Goal: Use online tool/utility: Utilize a website feature to perform a specific function

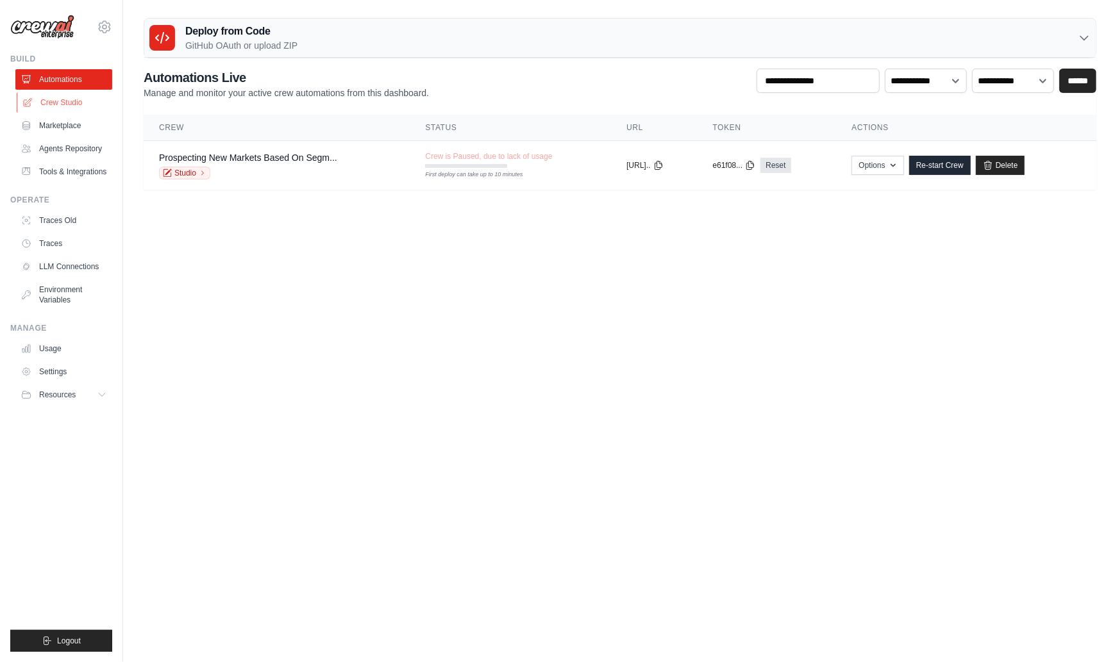
click at [67, 102] on link "Crew Studio" at bounding box center [65, 102] width 97 height 21
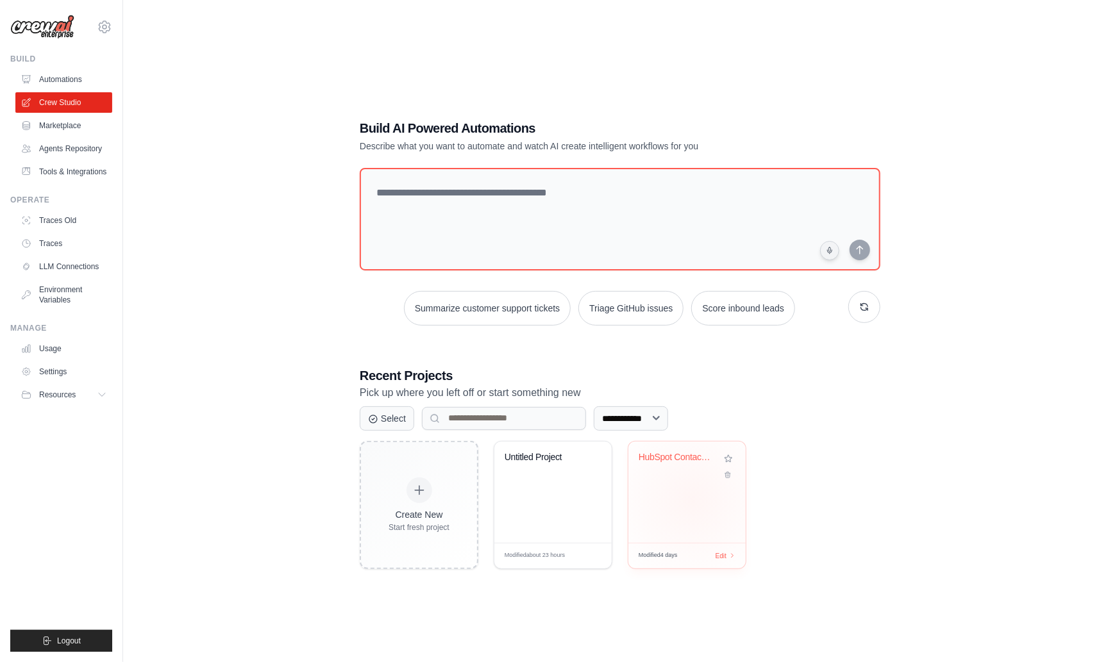
click at [692, 500] on div "HubSpot Contact Analytics Dashboard" at bounding box center [686, 492] width 117 height 101
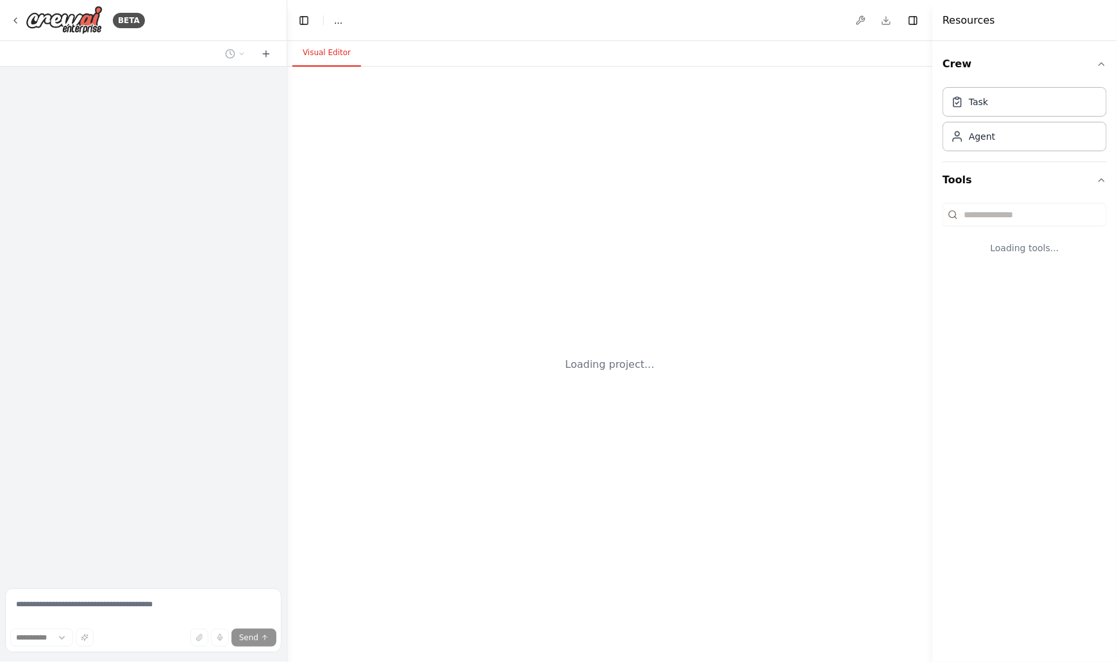
select select "****"
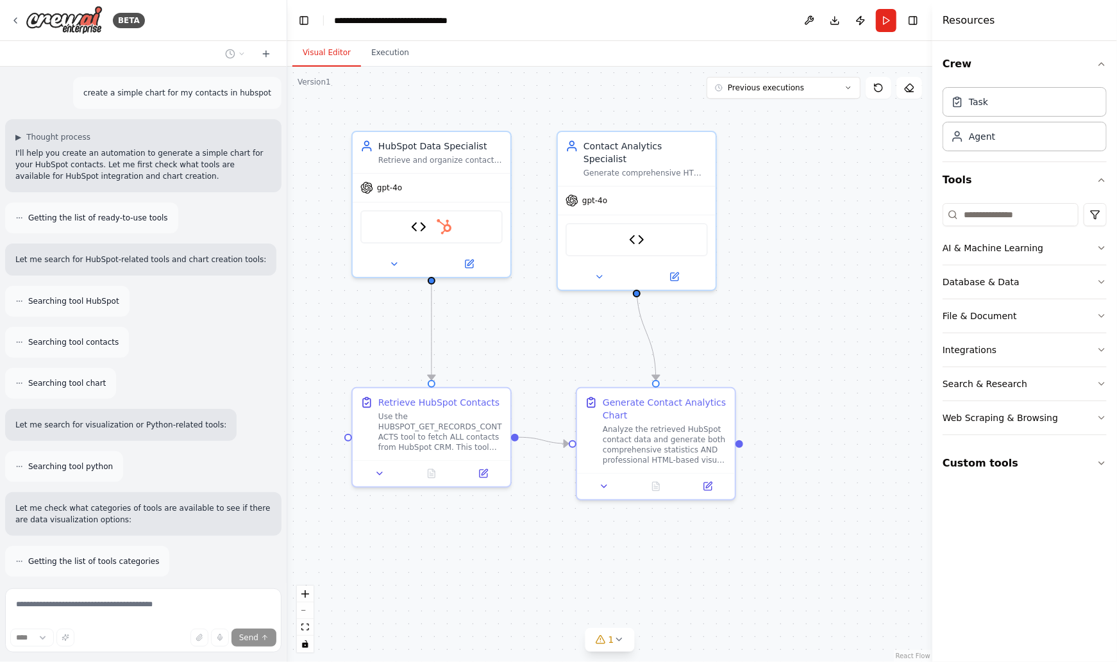
click at [118, 92] on p "create a simple chart for my contacts in hubspot" at bounding box center [177, 93] width 188 height 12
click at [181, 96] on p "create a simple chart for my contacts in hubspot" at bounding box center [177, 93] width 188 height 12
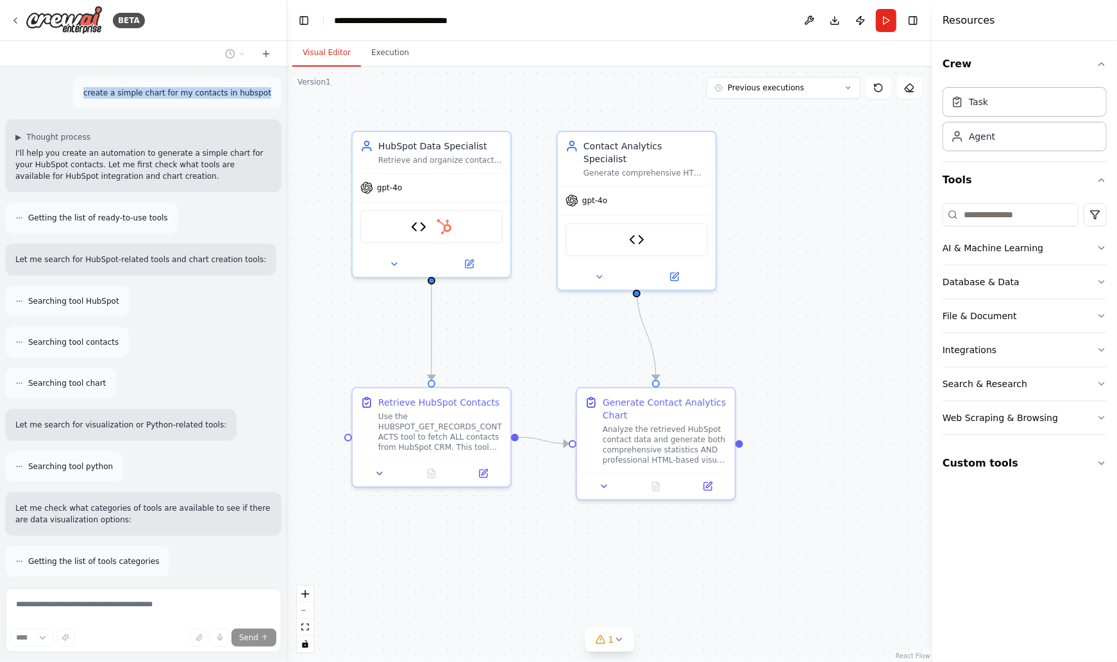
click at [181, 96] on p "create a simple chart for my contacts in hubspot" at bounding box center [177, 93] width 188 height 12
click at [149, 91] on p "create a simple chart for my contacts in hubspot" at bounding box center [177, 93] width 188 height 12
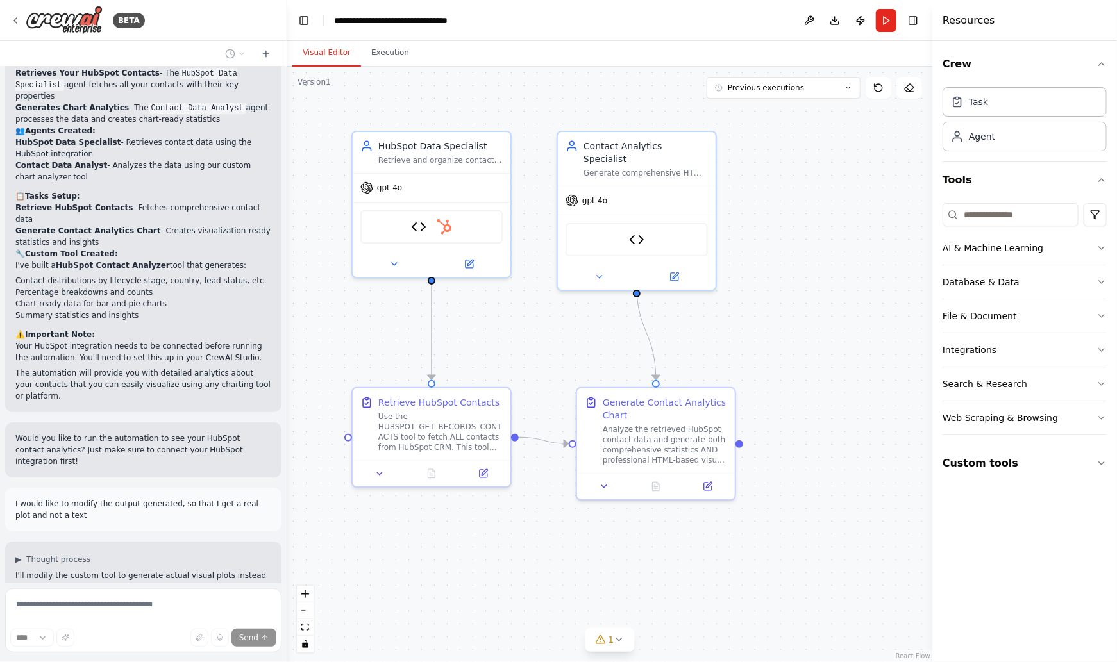
scroll to position [2391, 0]
click at [87, 496] on p "I would like to modify the output generated, so that I get a real plot and not …" at bounding box center [143, 507] width 256 height 23
drag, startPoint x: 78, startPoint y: 382, endPoint x: 171, endPoint y: 376, distance: 93.2
click at [13, 486] on div "I would like to modify the output generated, so that I get a real plot and not …" at bounding box center [143, 508] width 276 height 44
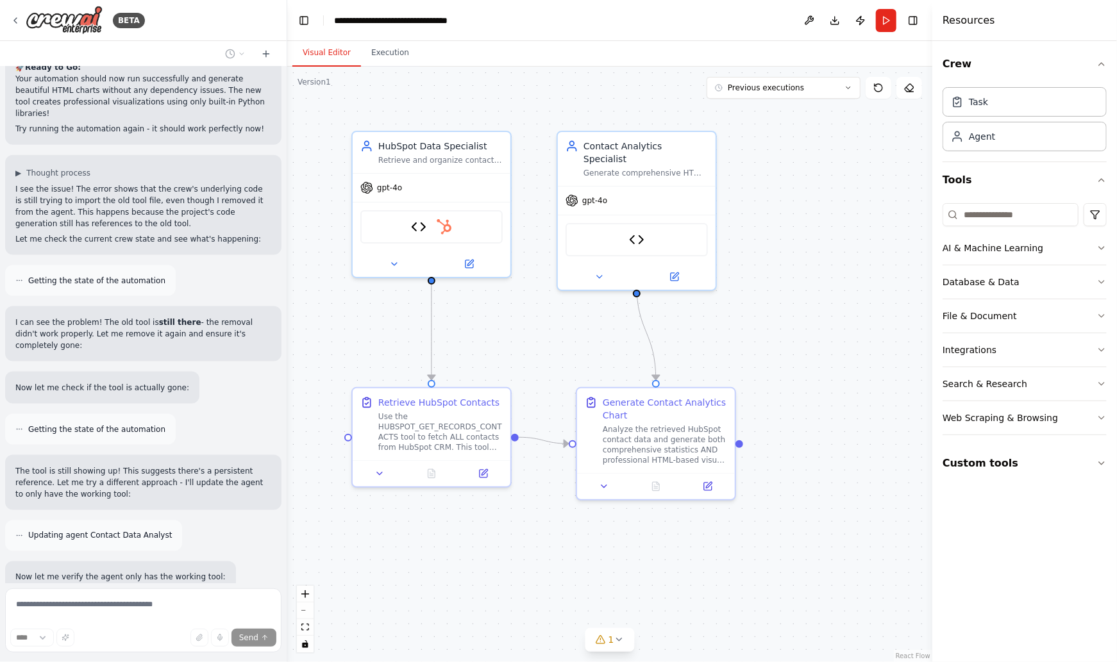
scroll to position [6513, 0]
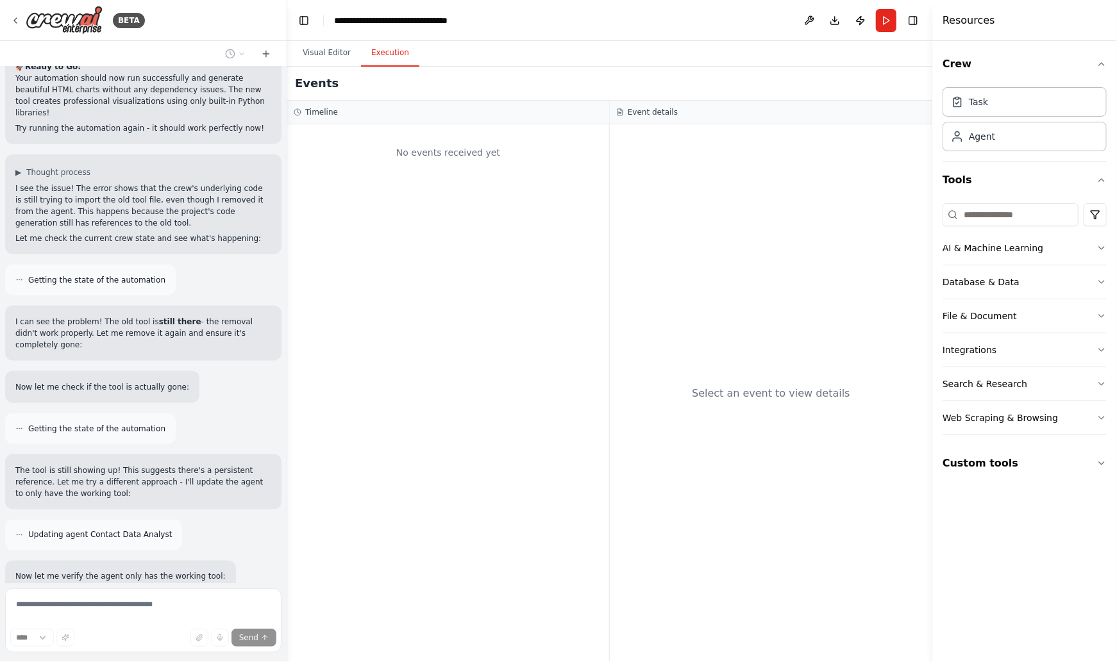
click at [380, 51] on button "Execution" at bounding box center [390, 53] width 58 height 27
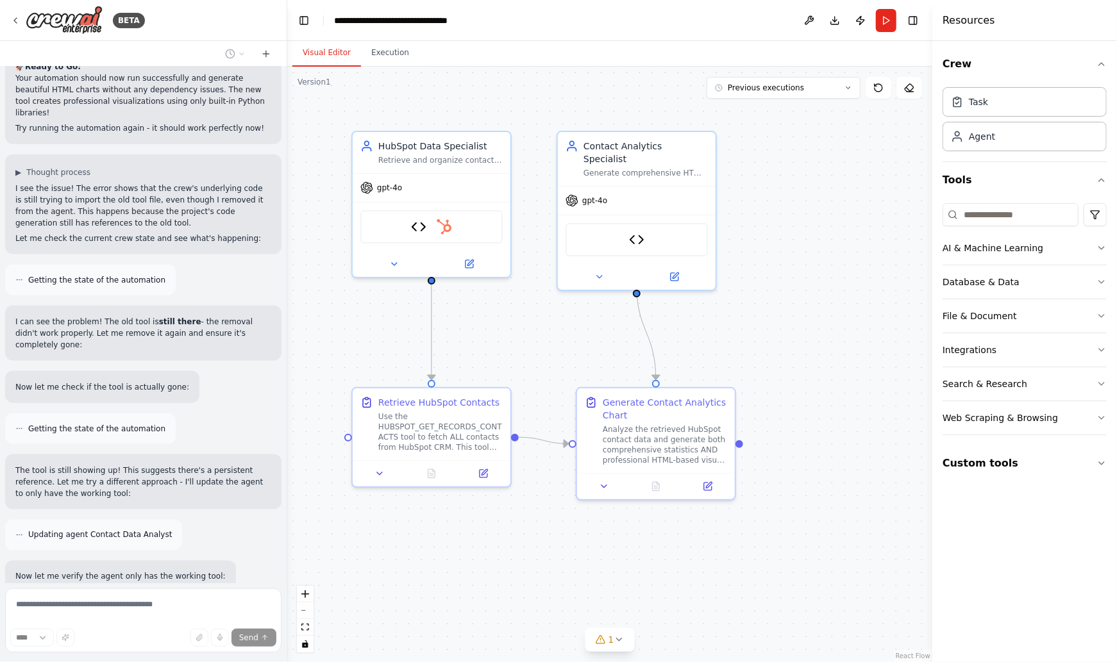
click at [316, 54] on button "Visual Editor" at bounding box center [326, 53] width 69 height 27
click at [844, 89] on icon at bounding box center [848, 88] width 8 height 8
click at [789, 233] on div "22/9/2025" at bounding box center [791, 238] width 128 height 10
click at [789, 239] on div "22/9/2025" at bounding box center [791, 238] width 128 height 10
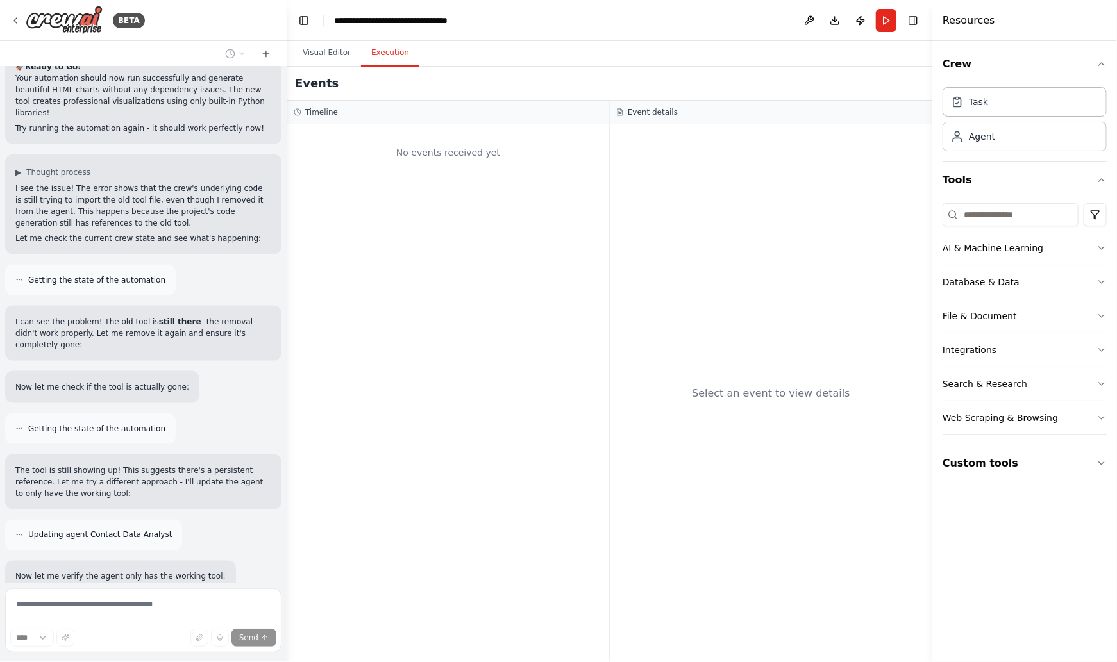
click at [400, 56] on button "Execution" at bounding box center [390, 53] width 58 height 27
click at [310, 46] on button "Visual Editor" at bounding box center [326, 53] width 69 height 27
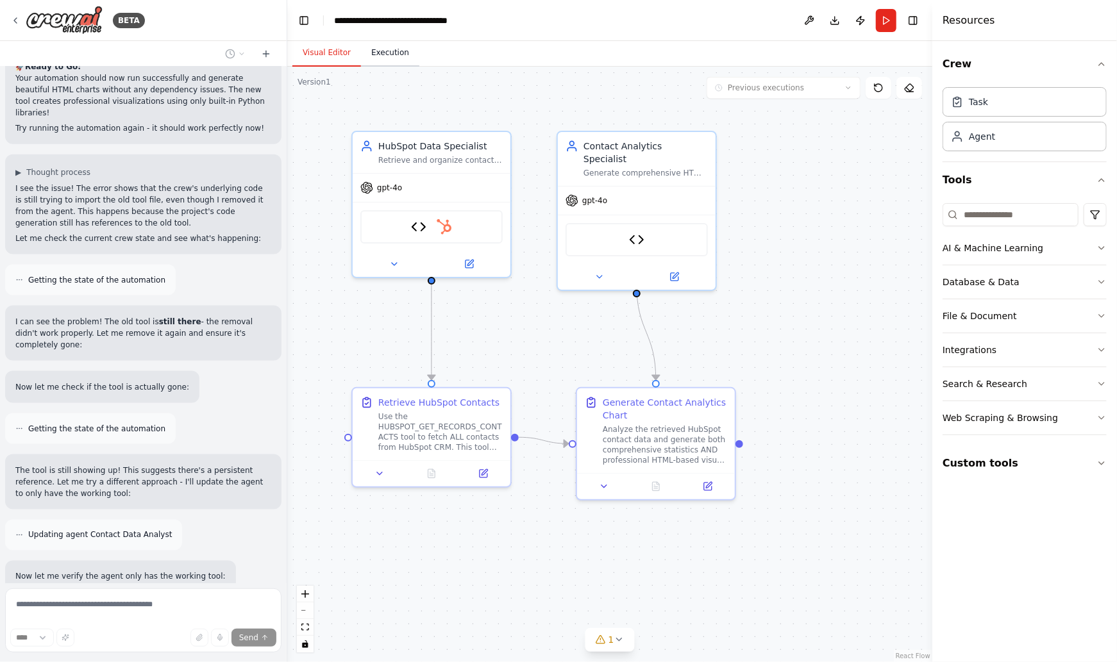
click at [389, 53] on button "Execution" at bounding box center [390, 53] width 58 height 27
click at [335, 55] on button "Visual Editor" at bounding box center [326, 53] width 69 height 27
click at [846, 90] on icon at bounding box center [848, 88] width 8 height 8
drag, startPoint x: 498, startPoint y: 63, endPoint x: 407, endPoint y: 48, distance: 92.9
click at [498, 63] on div "Visual Editor Execution" at bounding box center [609, 54] width 645 height 26
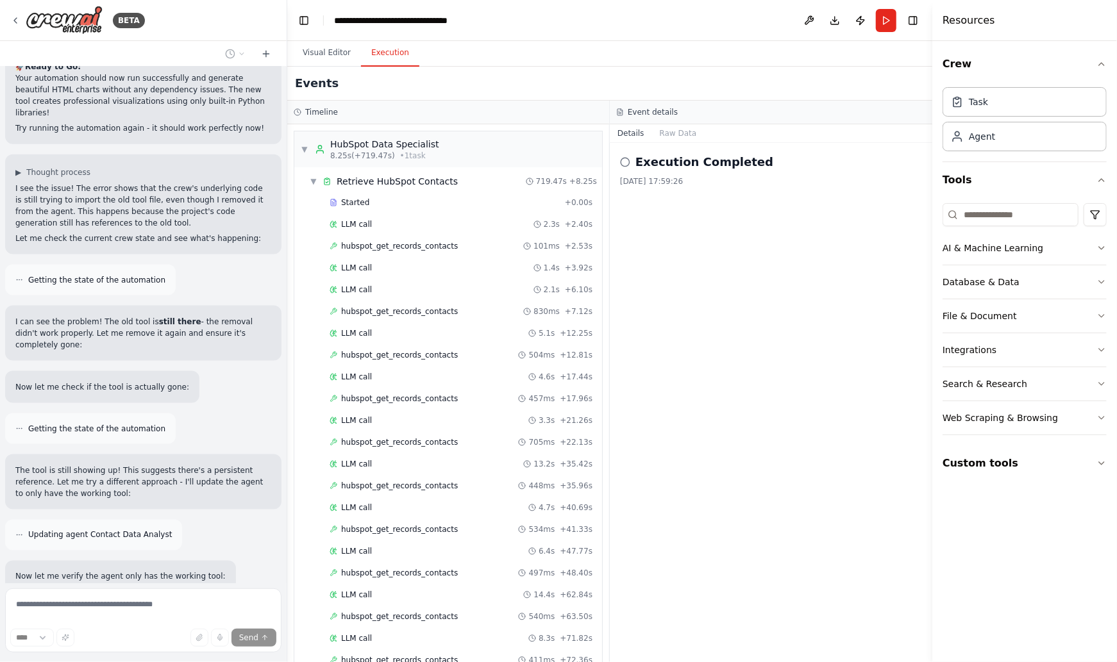
click at [403, 49] on button "Execution" at bounding box center [390, 53] width 58 height 27
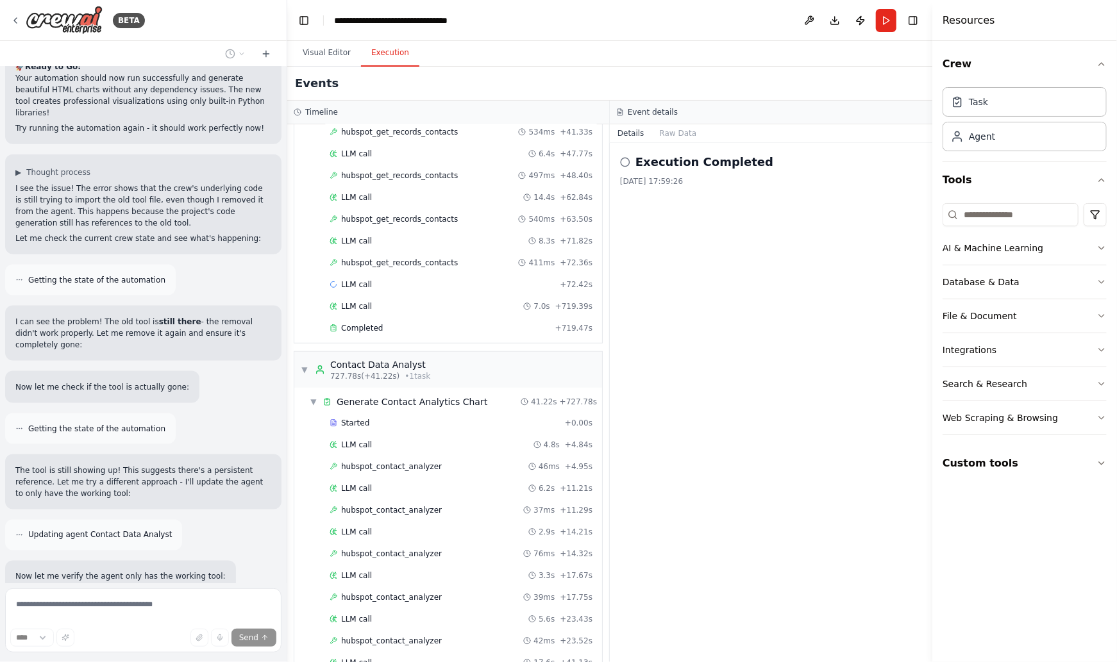
scroll to position [439, 0]
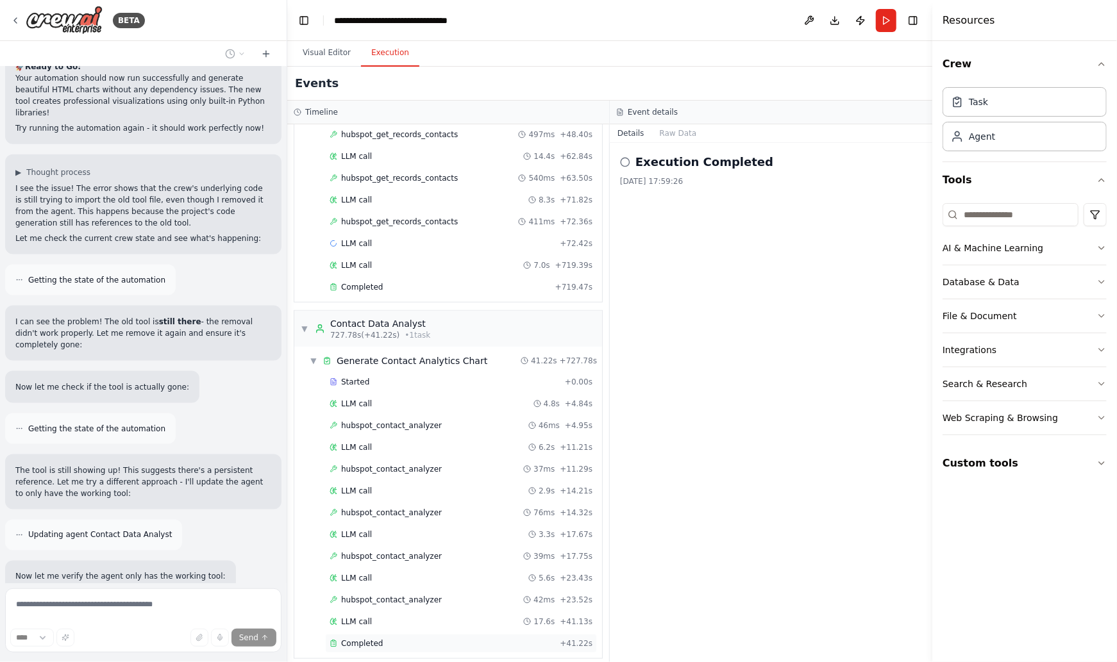
click at [393, 639] on div "Completed" at bounding box center [442, 644] width 225 height 10
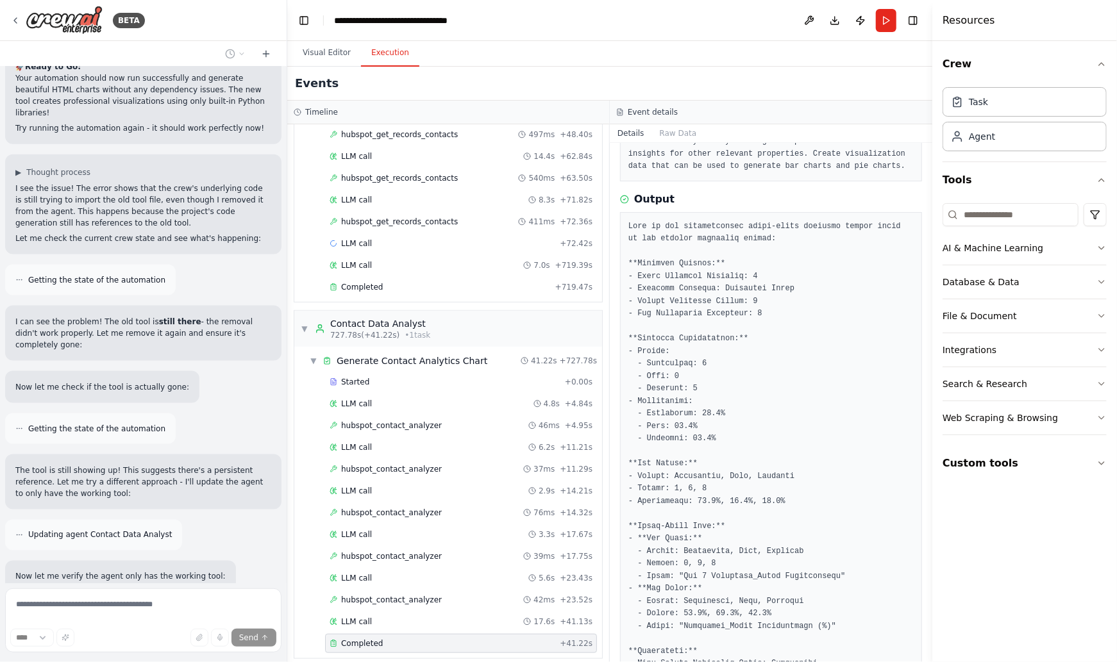
scroll to position [99, 0]
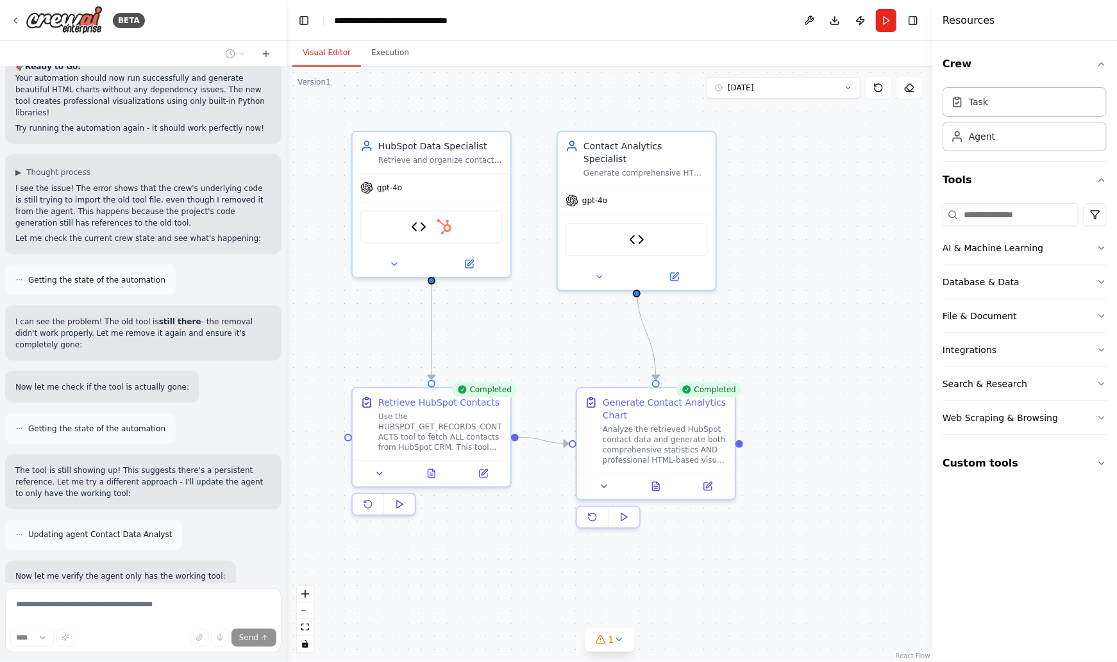
click at [319, 59] on button "Visual Editor" at bounding box center [326, 53] width 69 height 27
click at [1094, 351] on button "Integrations" at bounding box center [1025, 349] width 164 height 33
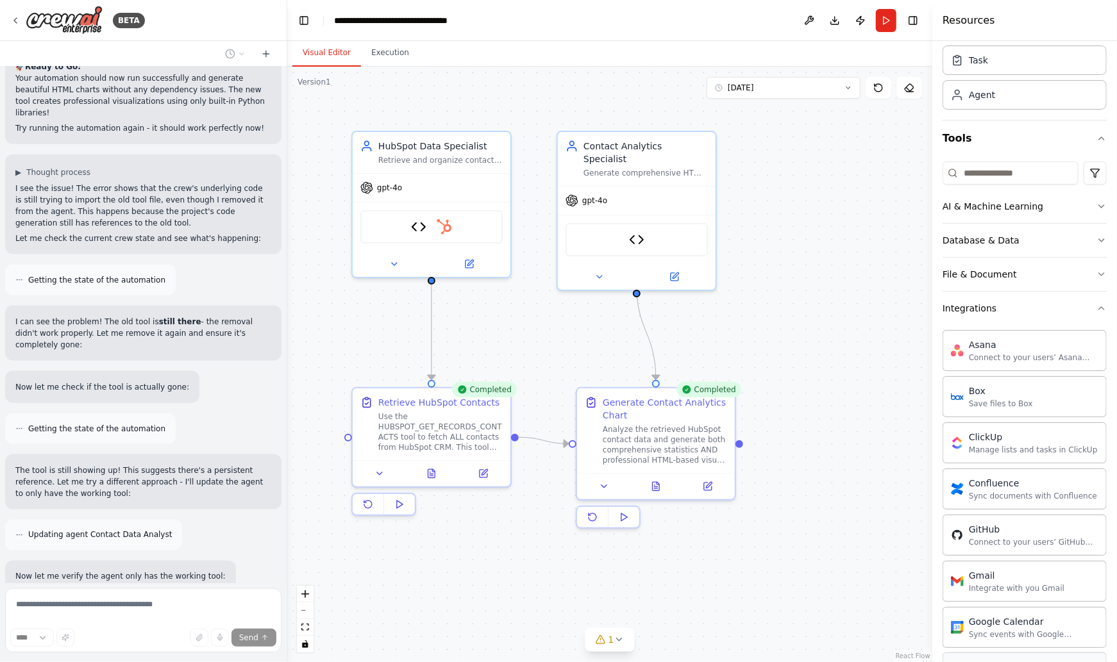
scroll to position [0, 0]
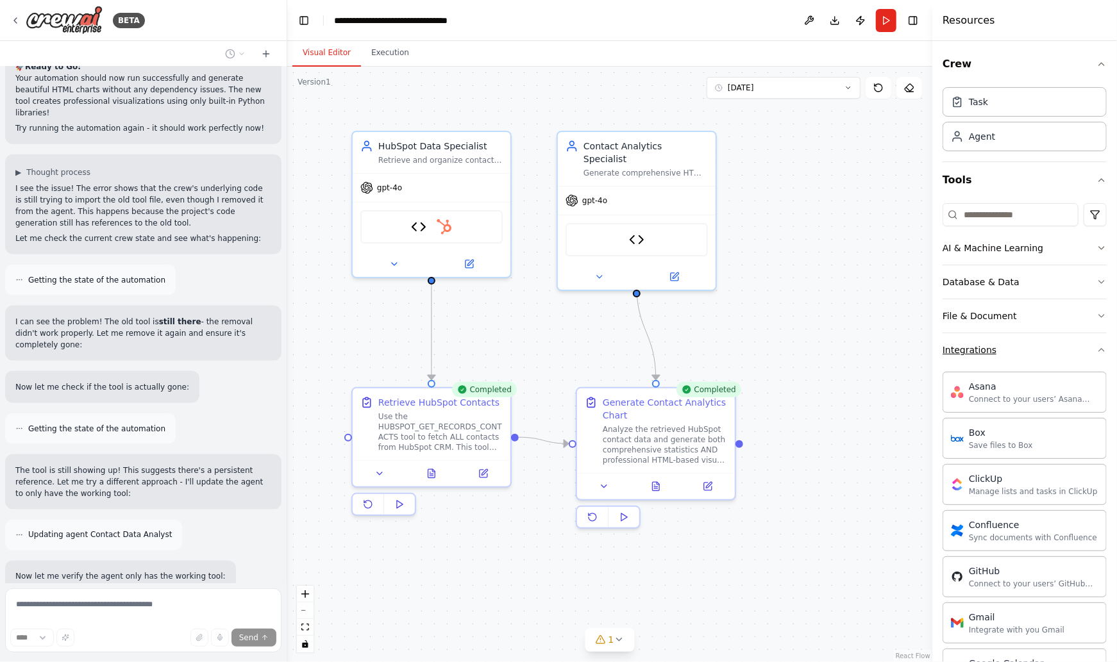
click at [1098, 349] on icon "button" at bounding box center [1102, 350] width 10 height 10
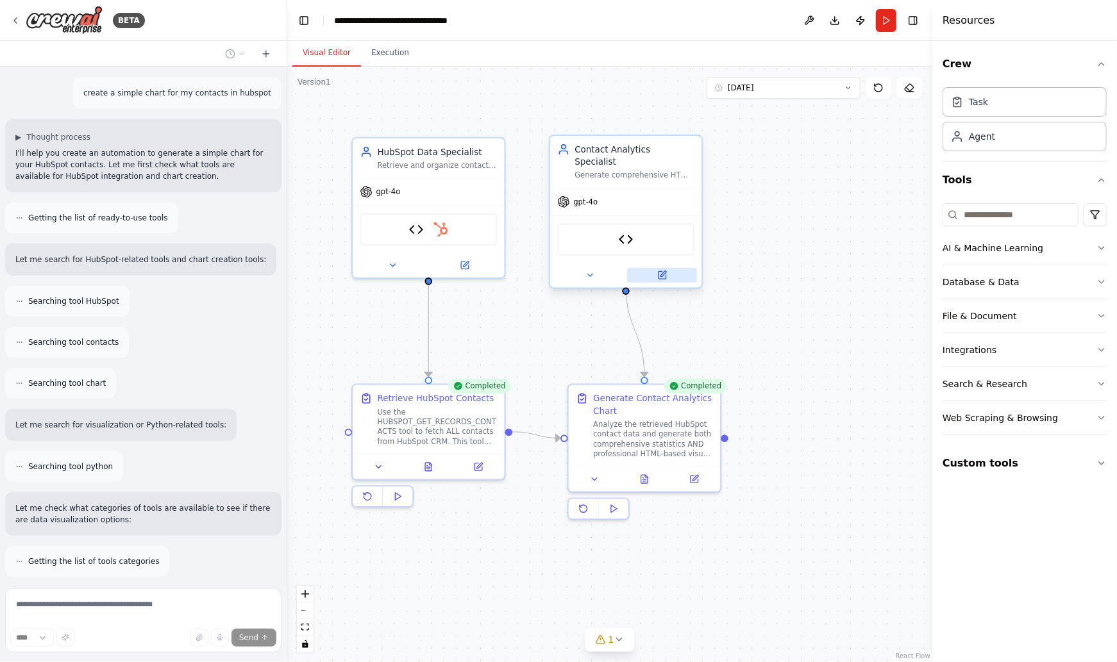
click at [666, 271] on icon at bounding box center [662, 276] width 10 height 10
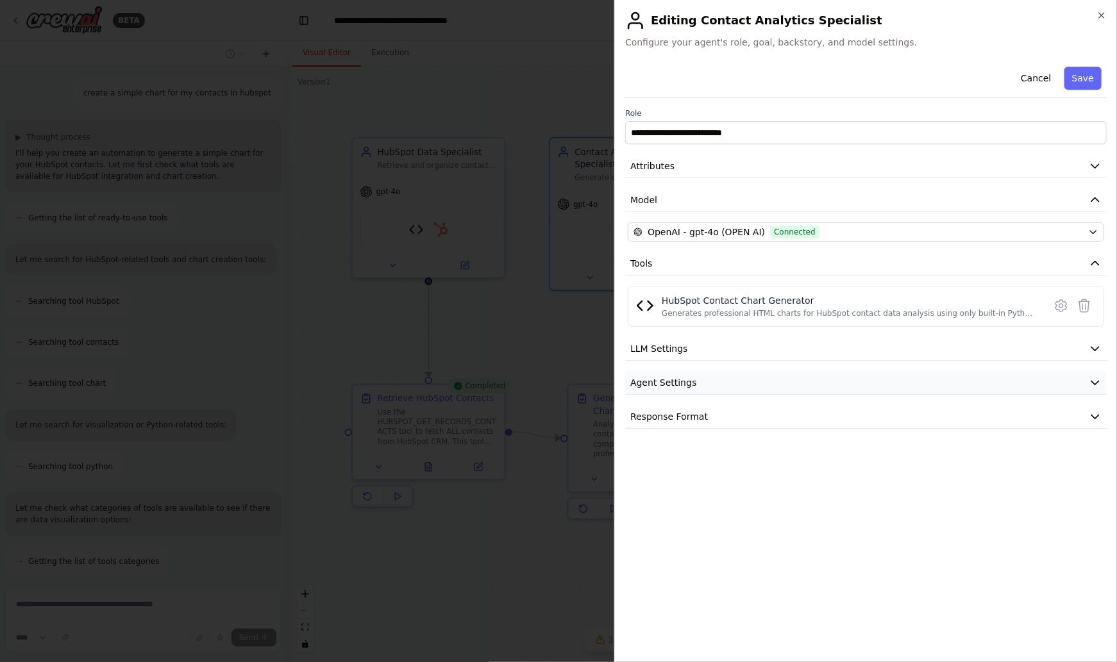
click at [1090, 378] on icon "button" at bounding box center [1095, 382] width 13 height 13
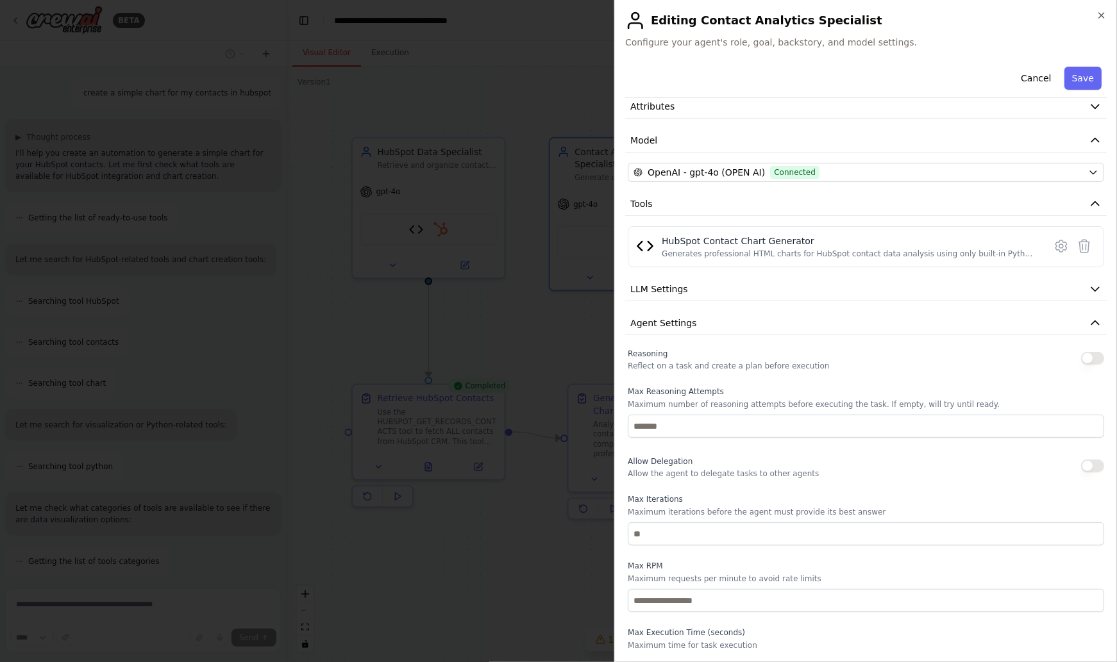
scroll to position [130, 0]
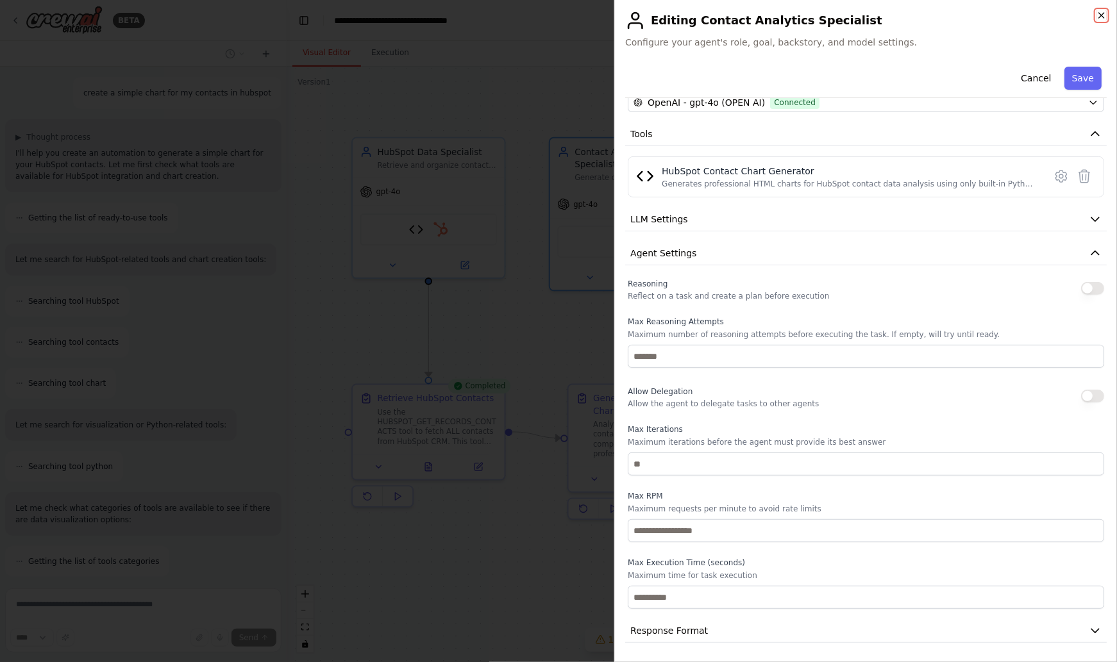
click at [1102, 11] on icon "button" at bounding box center [1102, 15] width 10 height 10
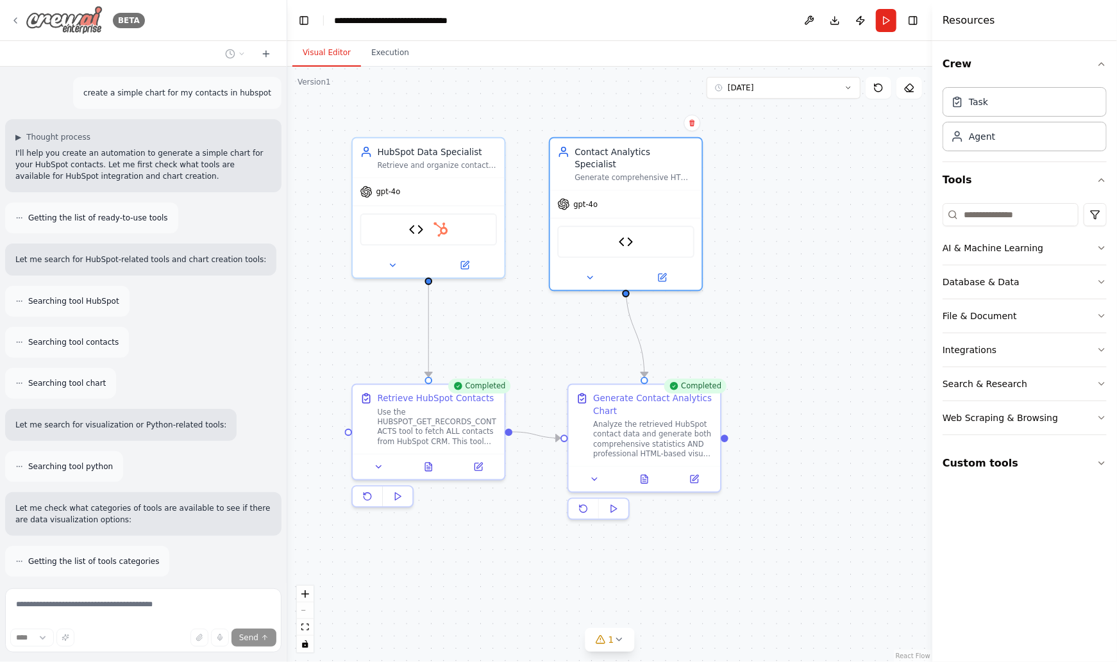
click at [16, 16] on icon at bounding box center [15, 20] width 10 height 10
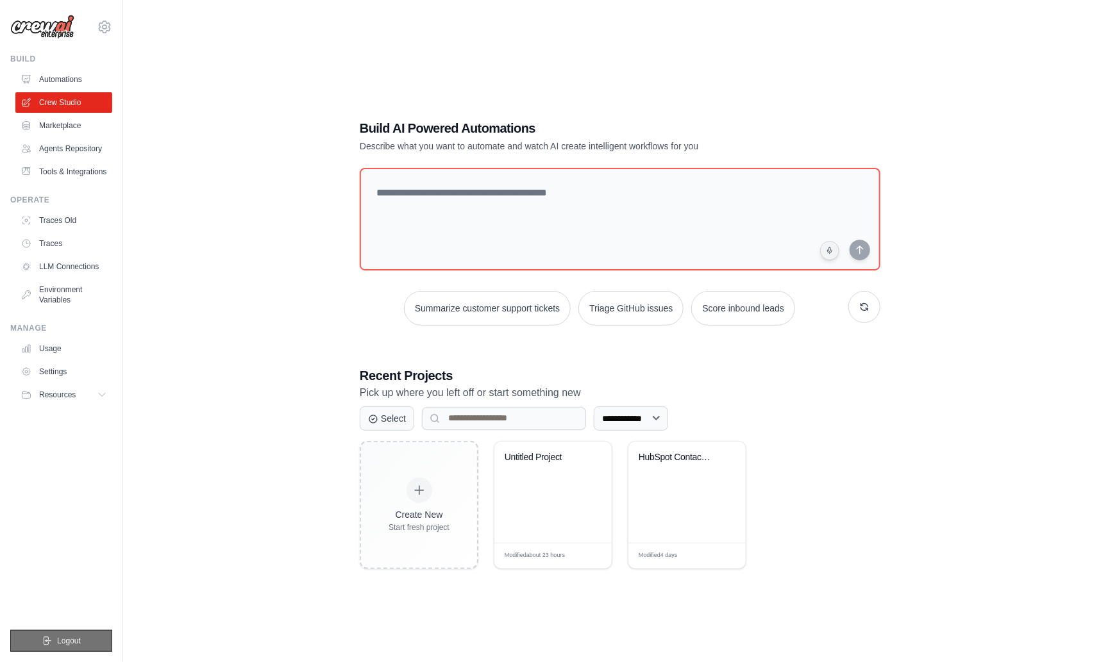
click at [63, 640] on span "Logout" at bounding box center [69, 641] width 24 height 10
